Goal: Transaction & Acquisition: Purchase product/service

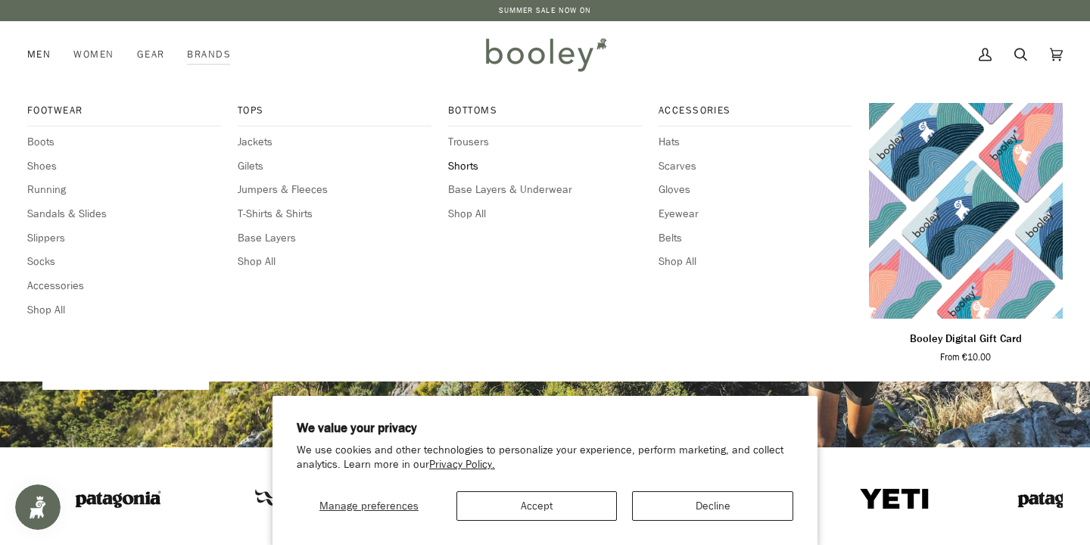
click at [466, 164] on span "Shorts" at bounding box center [545, 166] width 194 height 17
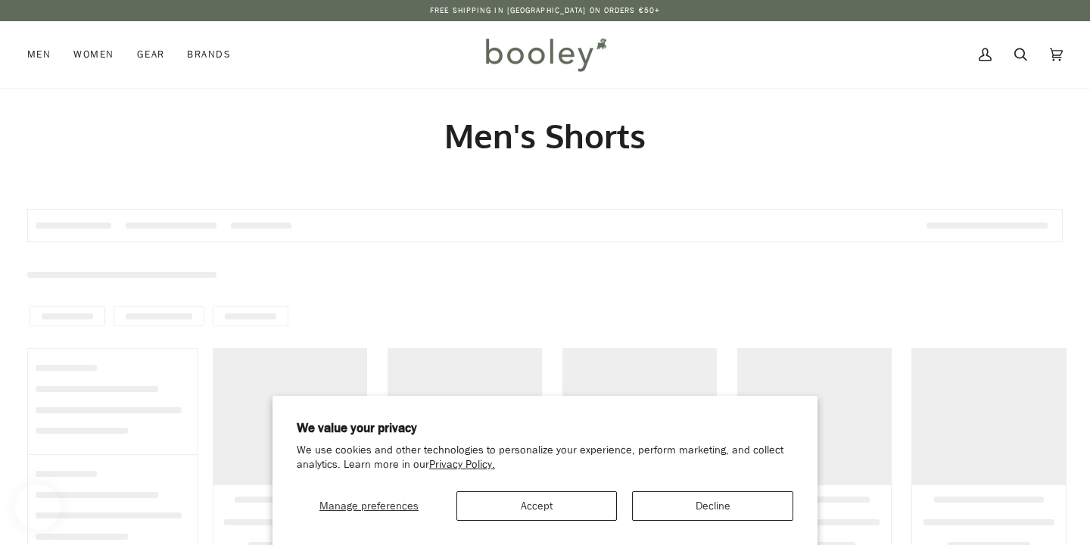
click at [674, 508] on body "We value your privacy We use cookies and other technologies to personalize your…" at bounding box center [545, 546] width 1090 height 1093
click at [674, 508] on button "Decline" at bounding box center [712, 506] width 161 height 30
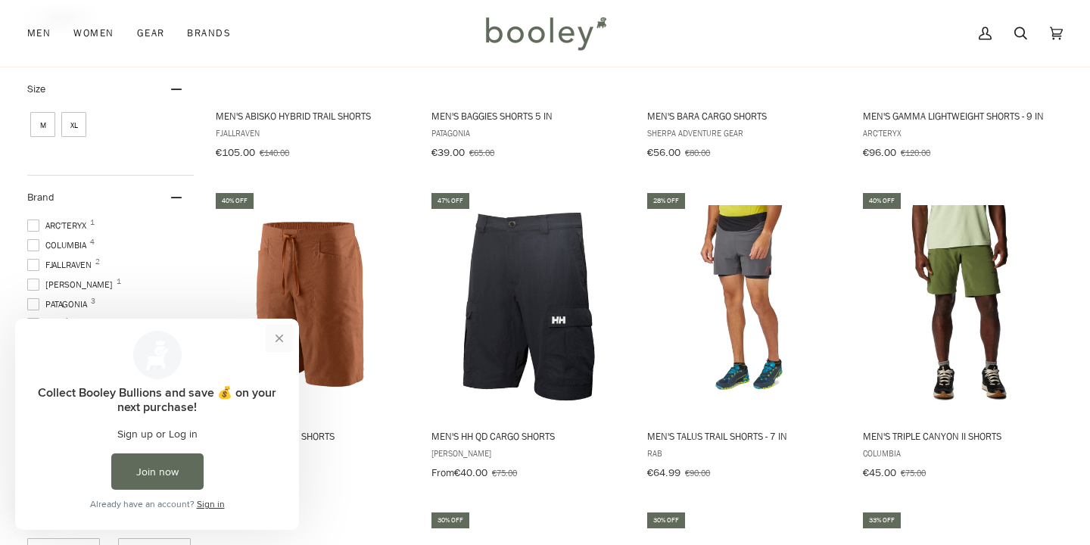
click at [277, 336] on button "Close prompt" at bounding box center [279, 338] width 27 height 27
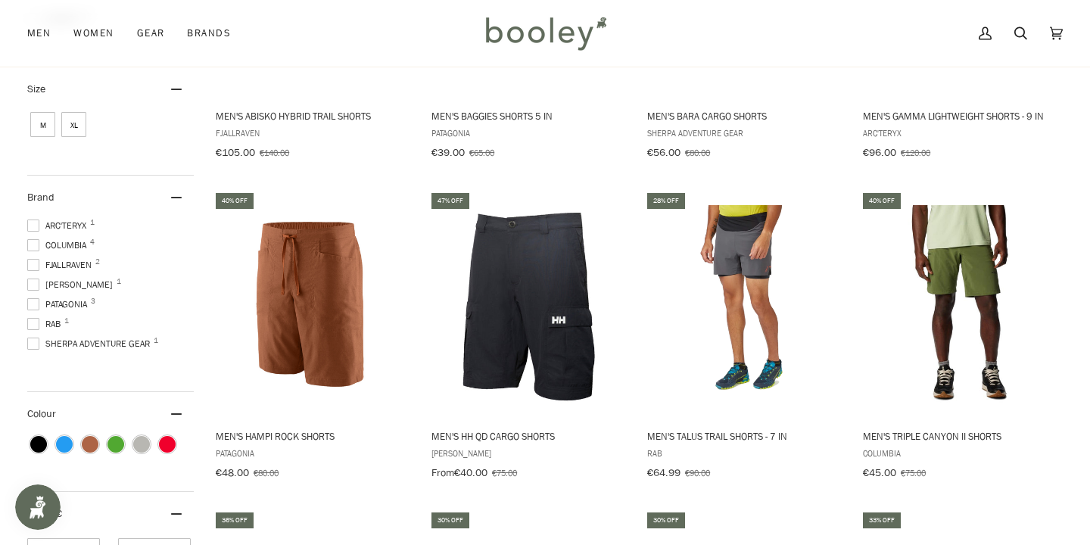
click at [36, 300] on span at bounding box center [33, 304] width 12 height 12
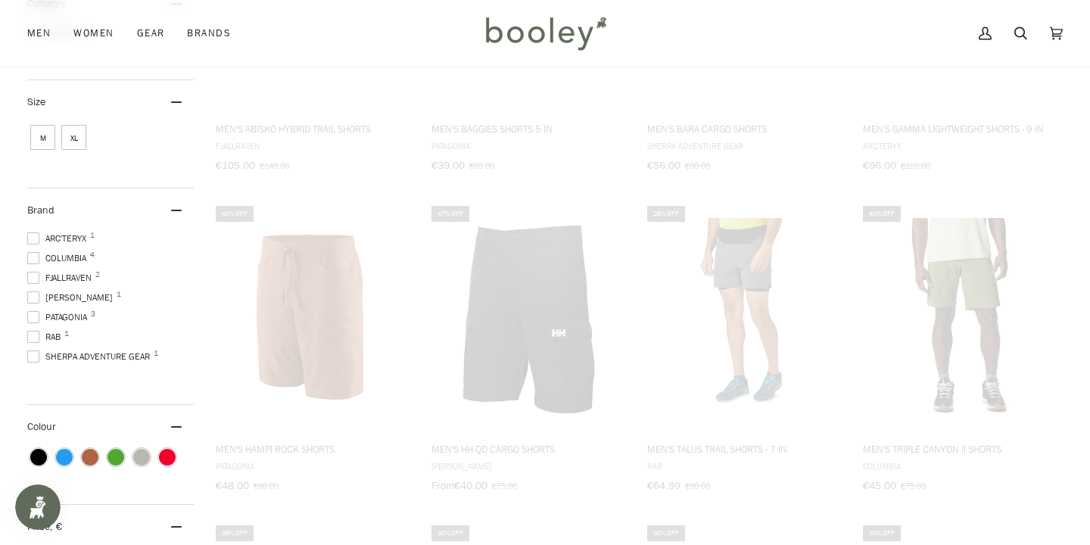
scroll to position [303, 0]
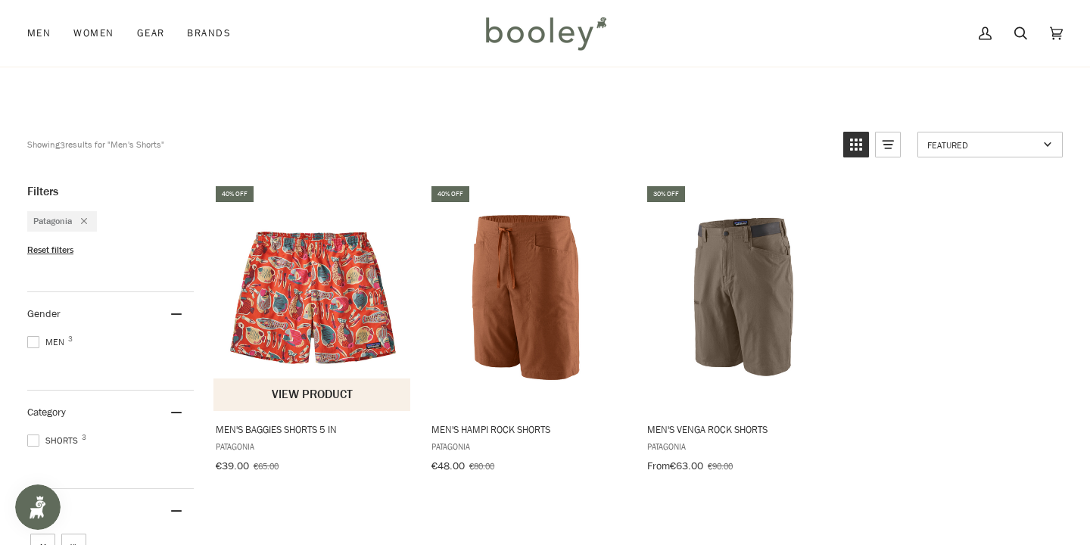
scroll to position [84, 0]
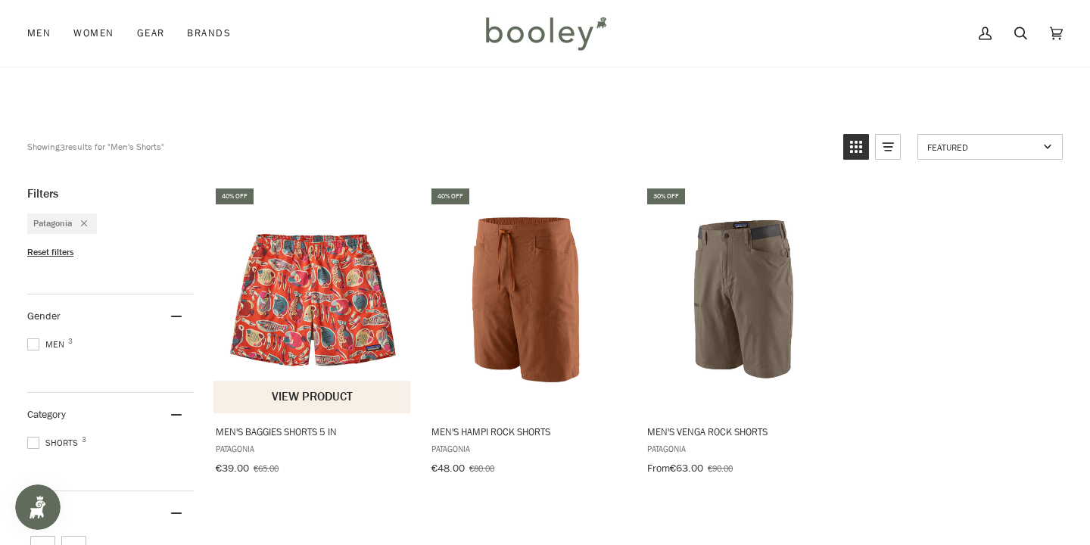
click at [328, 431] on span "Men's Baggies Shorts 5 in" at bounding box center [313, 431] width 194 height 14
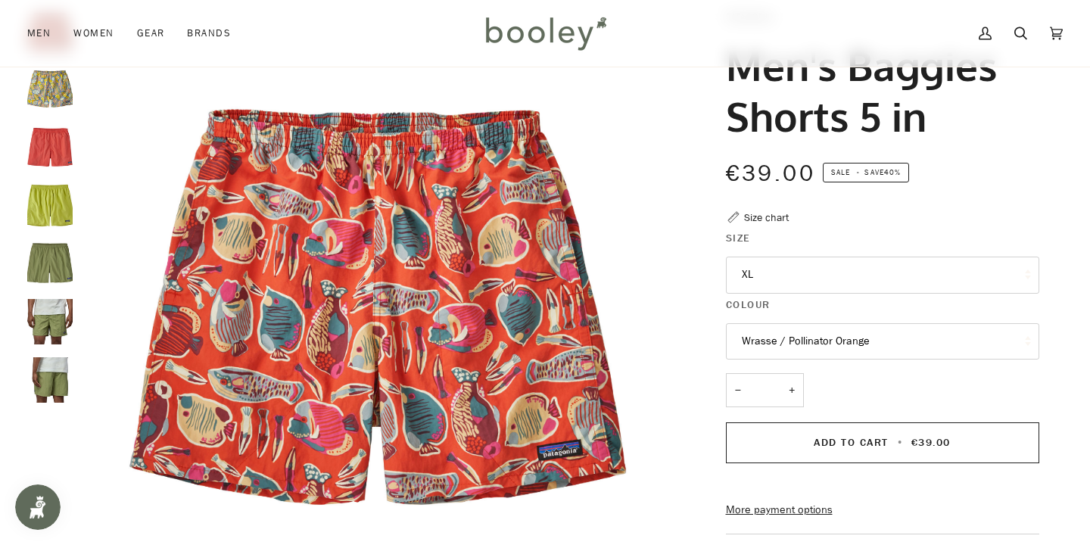
scroll to position [99, 0]
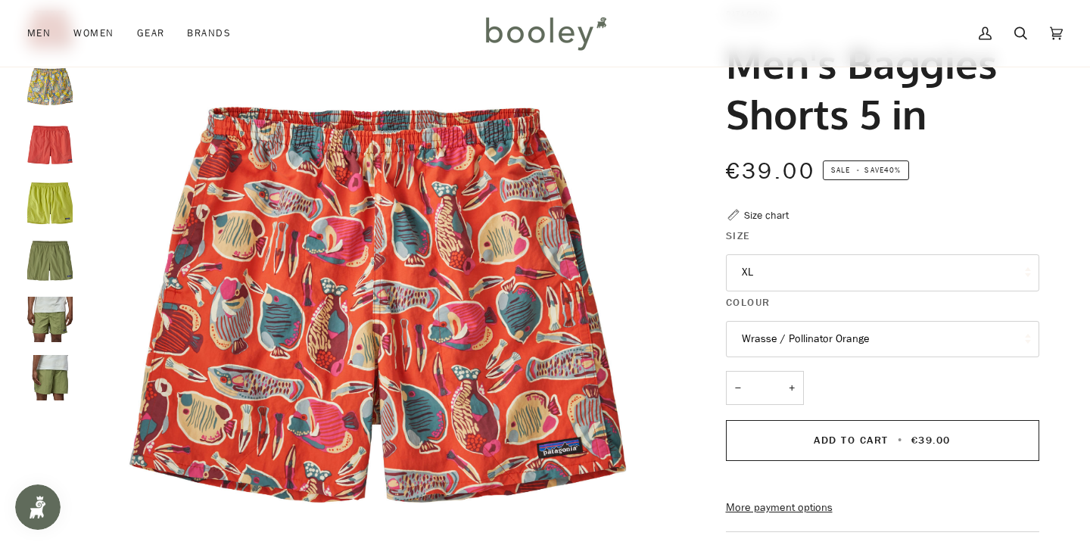
click at [801, 276] on button "XL" at bounding box center [882, 272] width 313 height 37
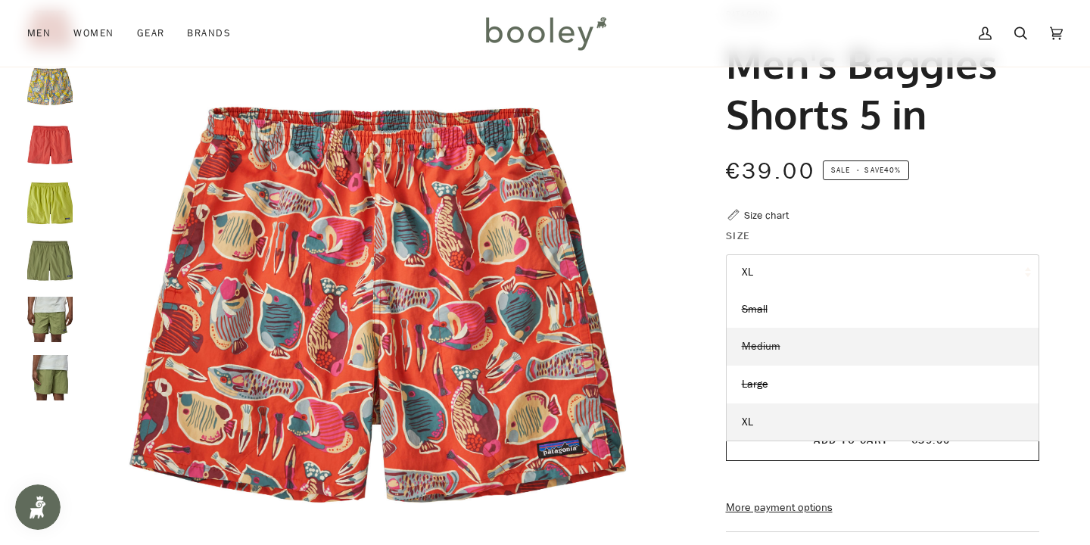
click at [755, 349] on span "Medium" at bounding box center [760, 346] width 39 height 14
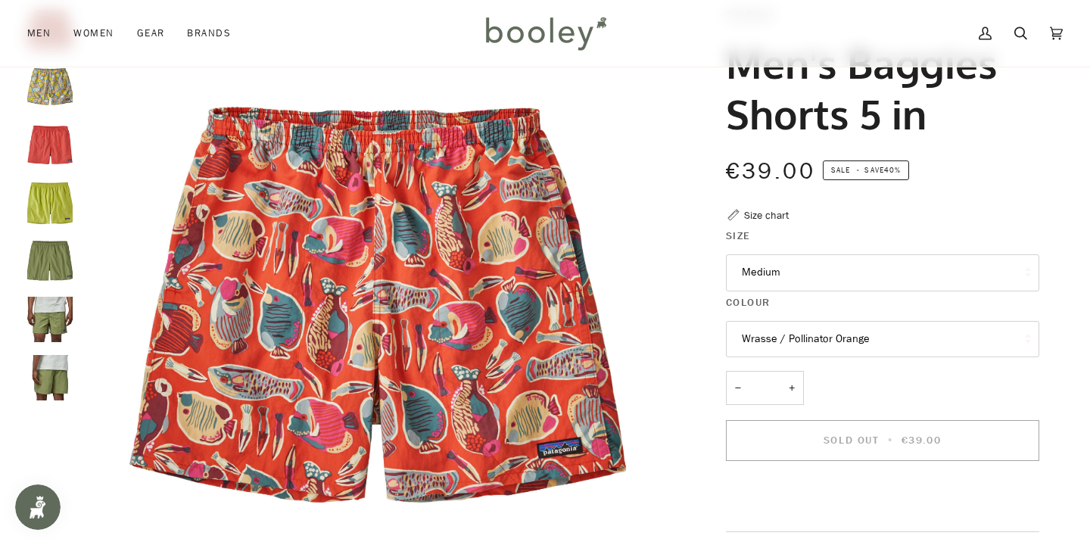
click at [822, 336] on button "Wrasse / Pollinator Orange" at bounding box center [882, 339] width 313 height 37
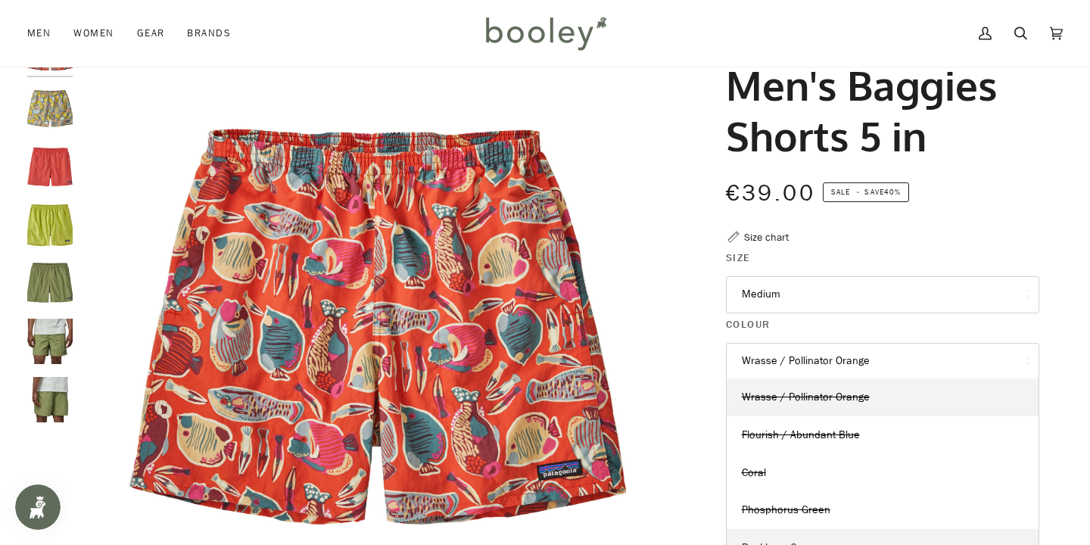
scroll to position [71, 0]
